Goal: Find specific page/section: Find specific page/section

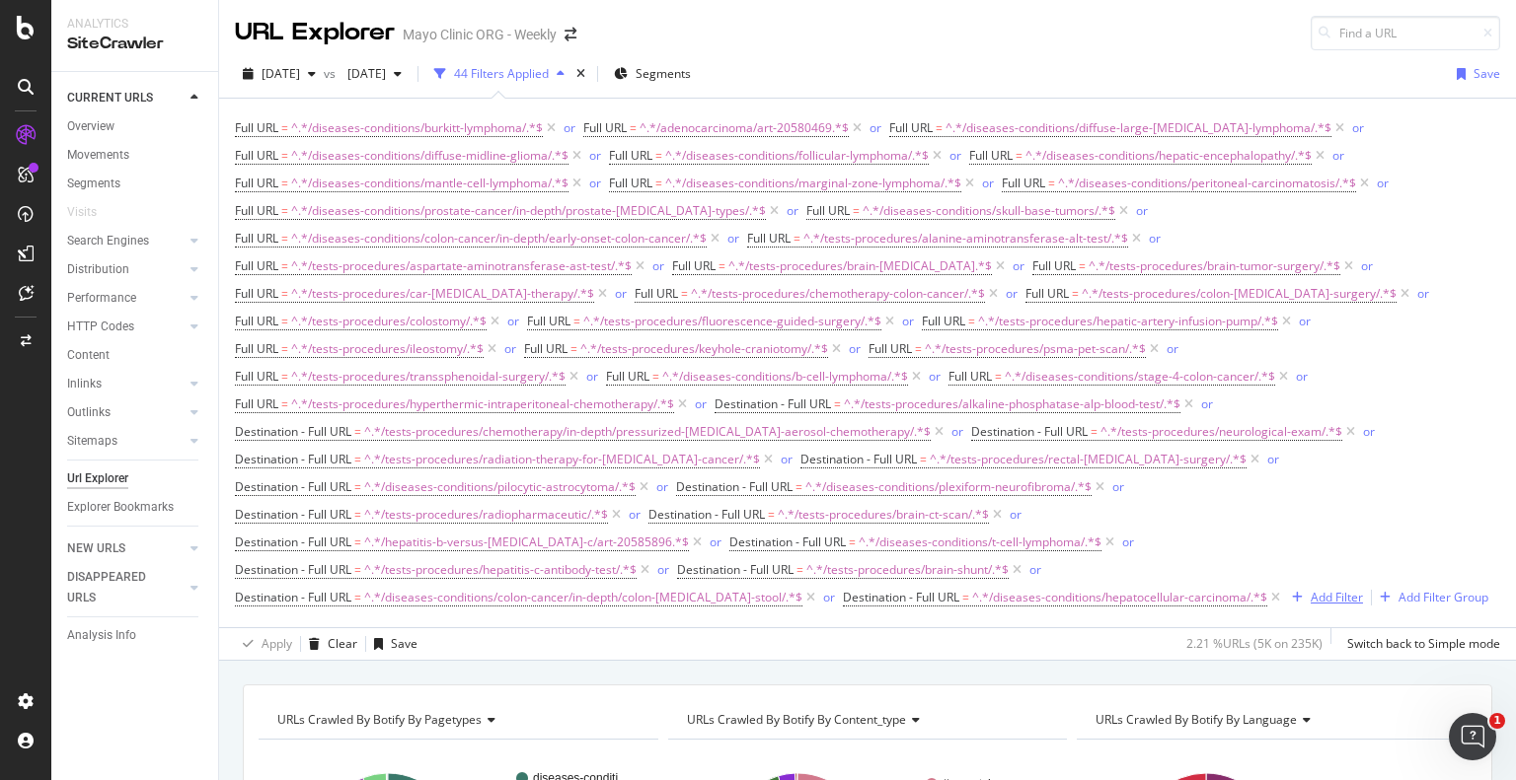
click at [1310, 589] on div "Add Filter" at bounding box center [1336, 597] width 52 height 17
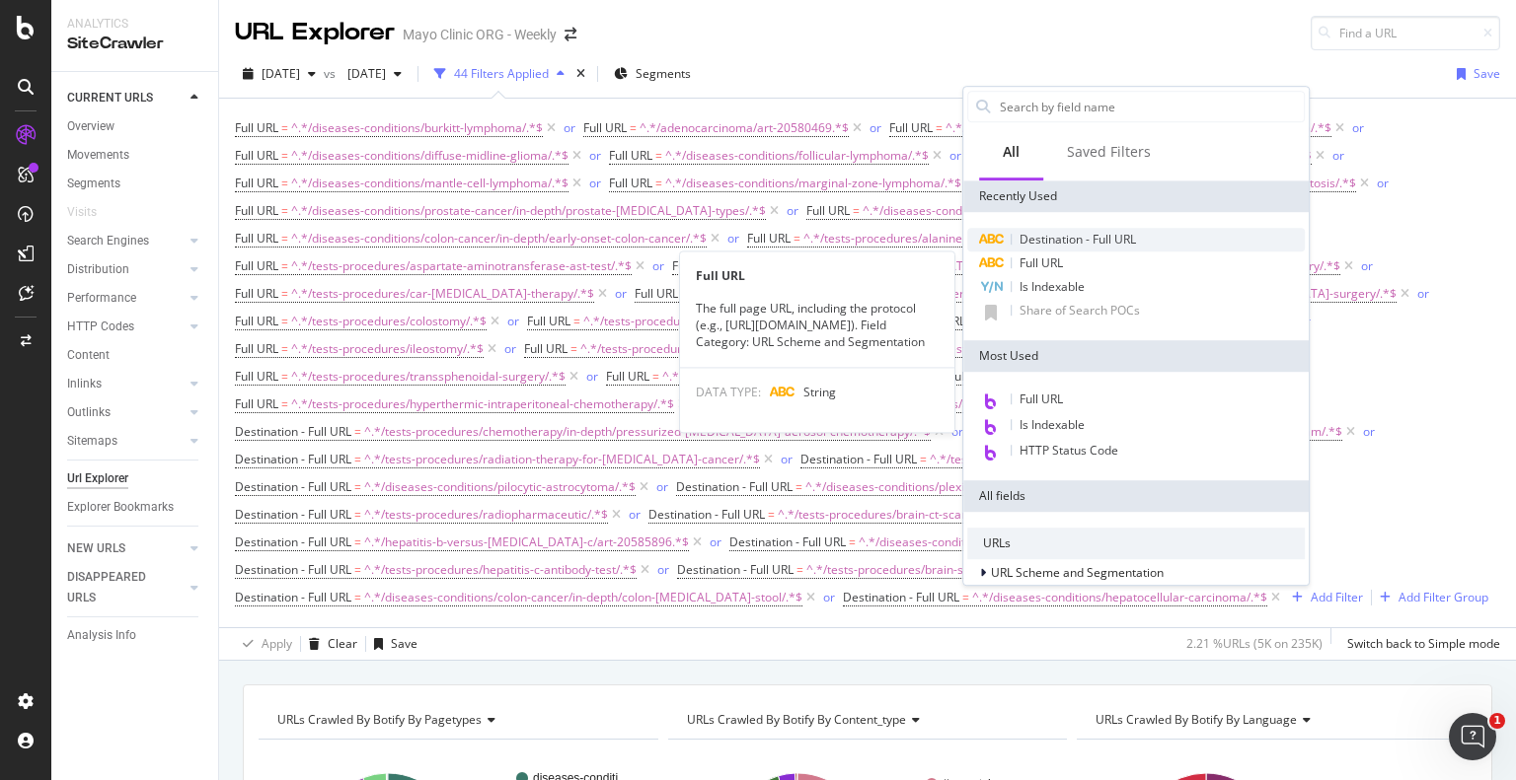
click at [1066, 246] on span "Destination - Full URL" at bounding box center [1077, 239] width 116 height 17
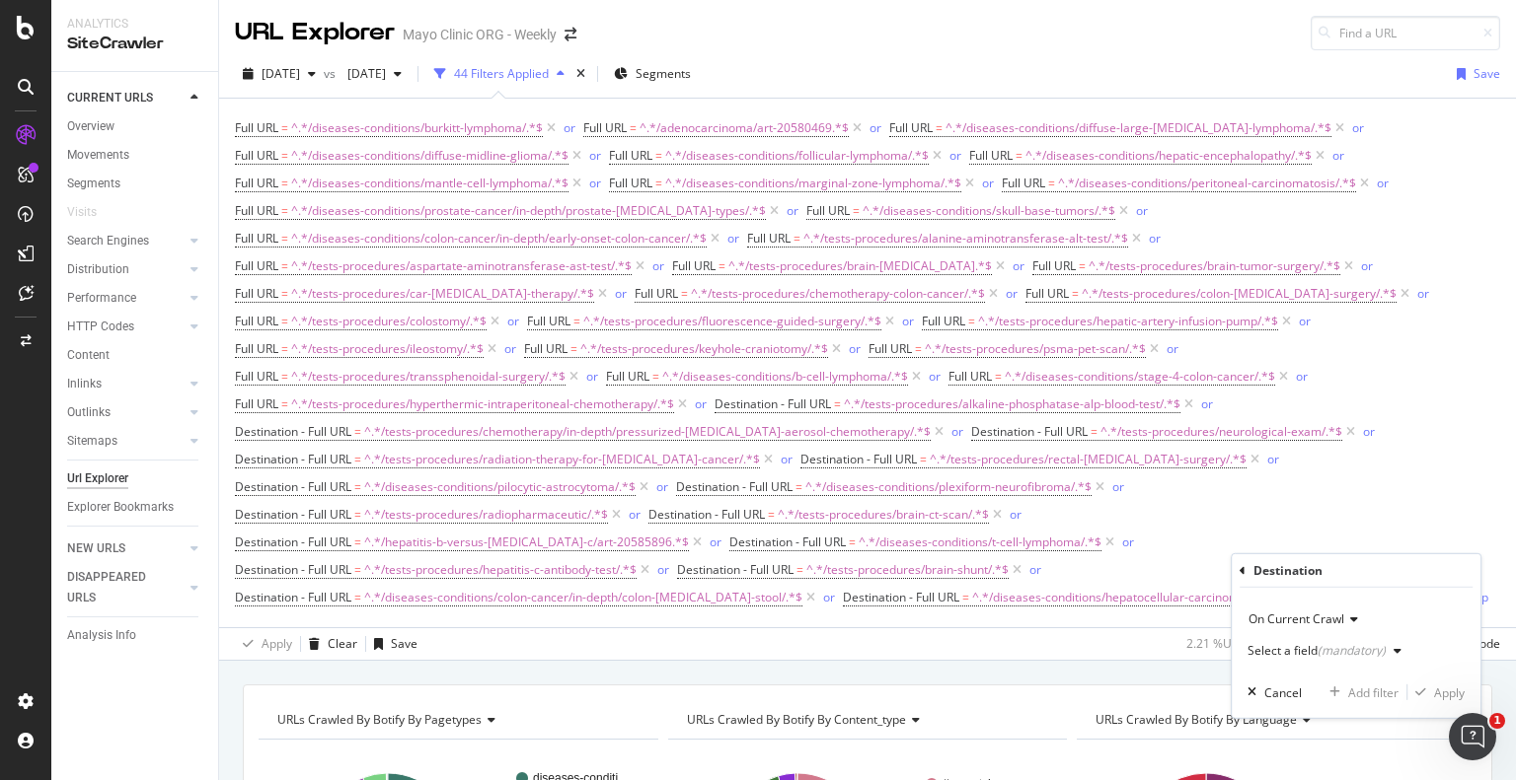
click at [1272, 648] on div "Select a field (mandatory)" at bounding box center [1316, 651] width 138 height 12
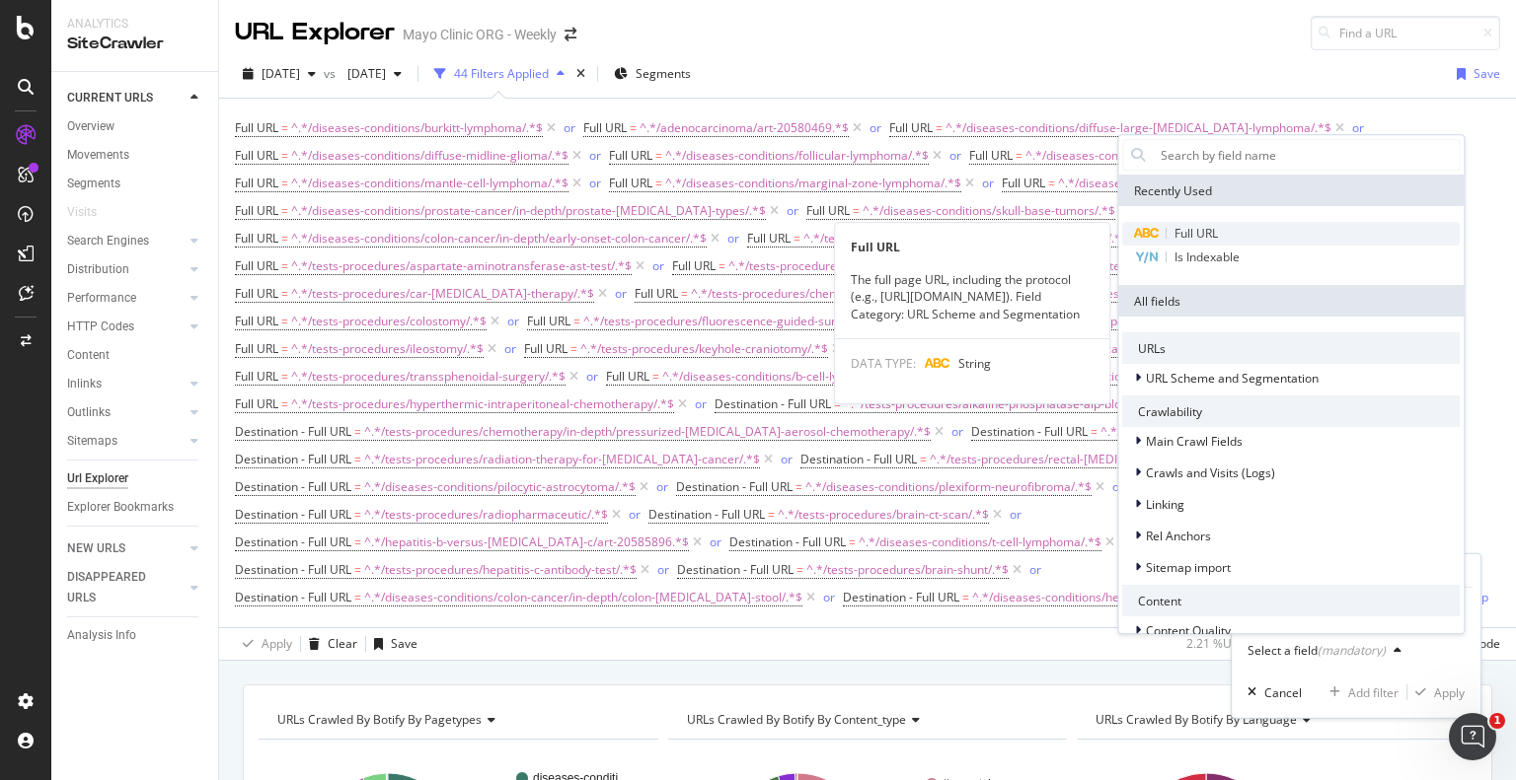
click at [1223, 235] on div "Full URL" at bounding box center [1290, 234] width 337 height 24
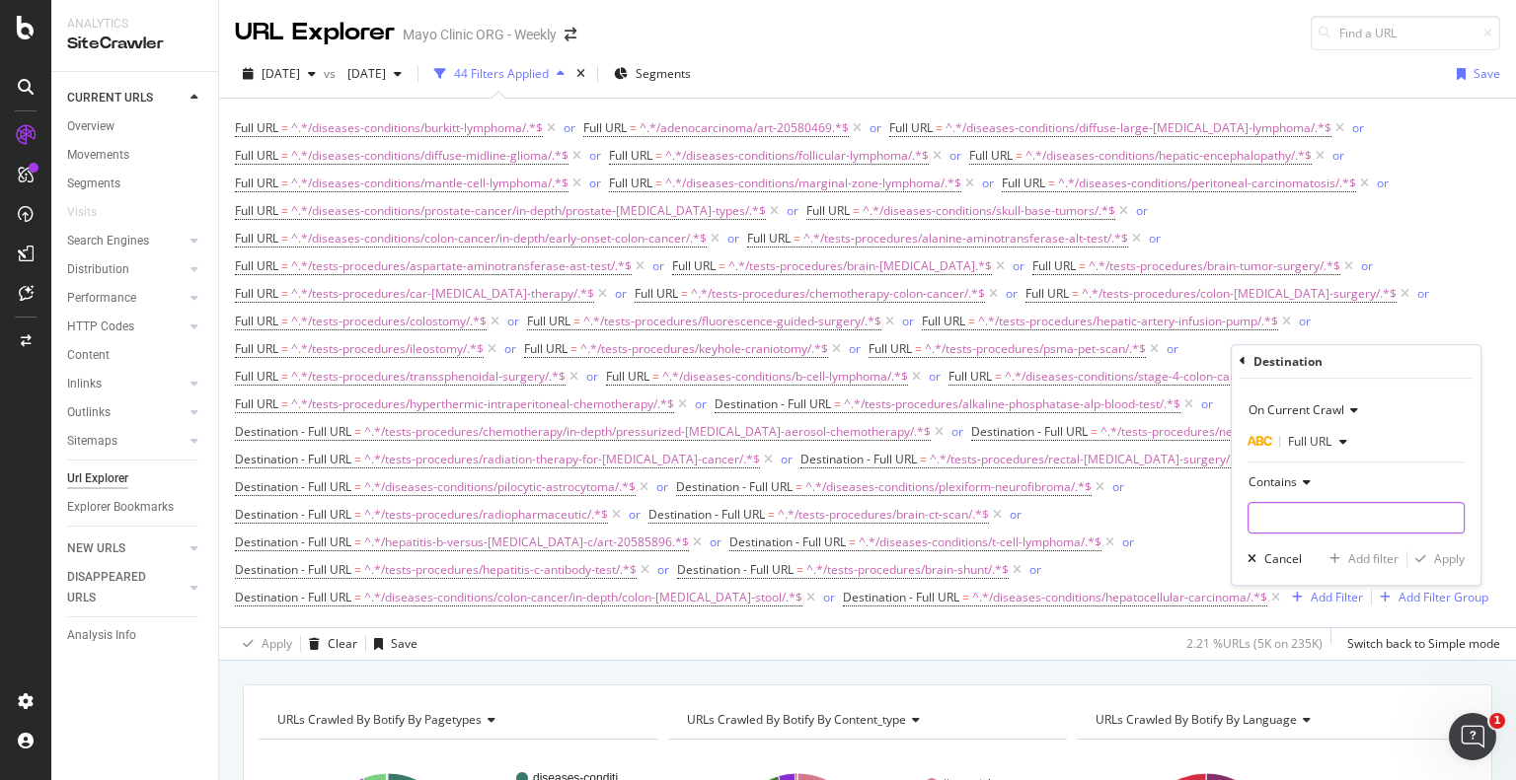
click at [1298, 509] on input "text" at bounding box center [1355, 518] width 215 height 32
paste input "/diseases-conditions/alpha-1-antitrypsin-deficiency/"
type input "/diseases-conditions/alpha-1-antitrypsin-deficiency/"
click at [1438, 559] on div "Apply" at bounding box center [1449, 560] width 31 height 17
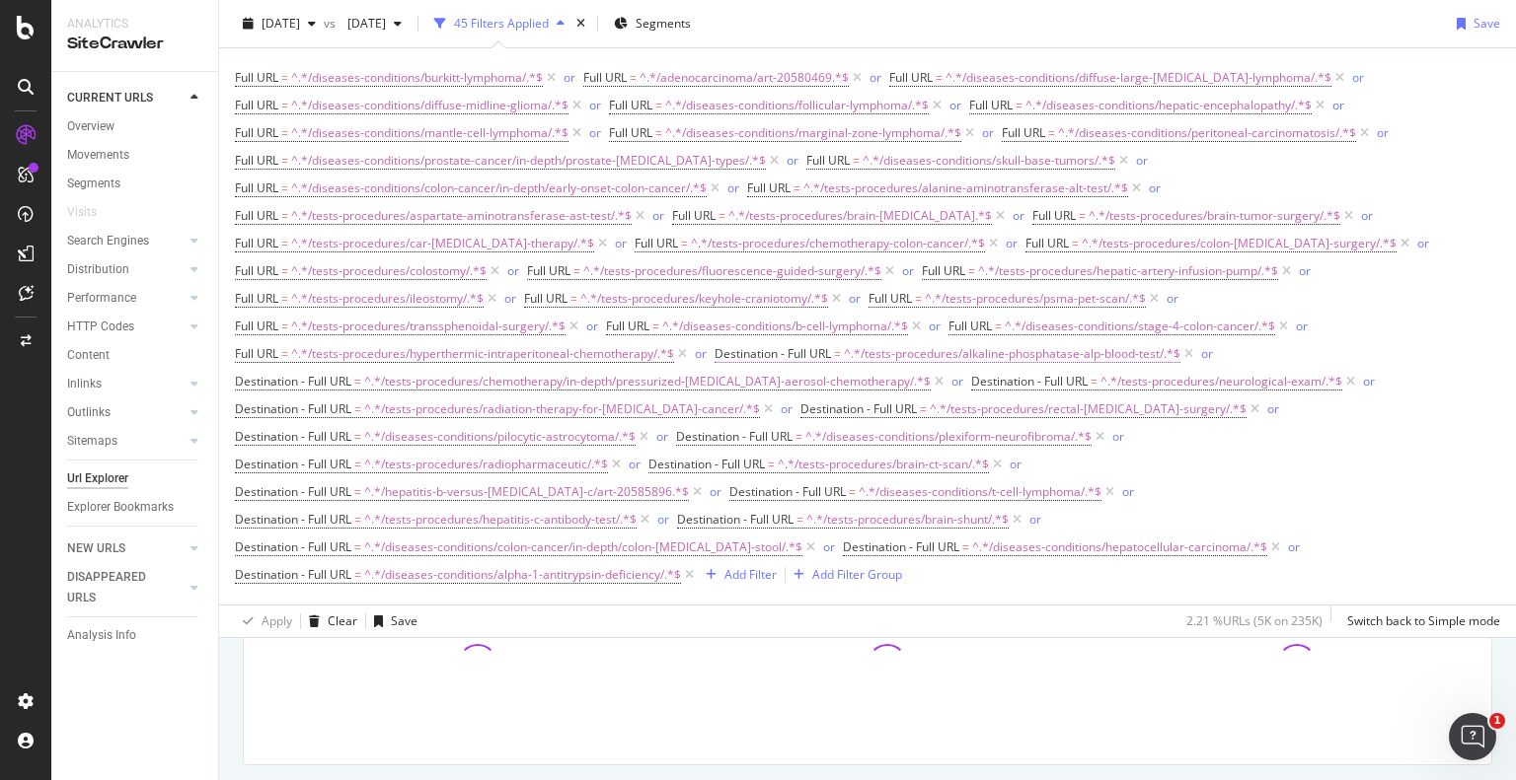
scroll to position [197, 0]
